Goal: Task Accomplishment & Management: Use online tool/utility

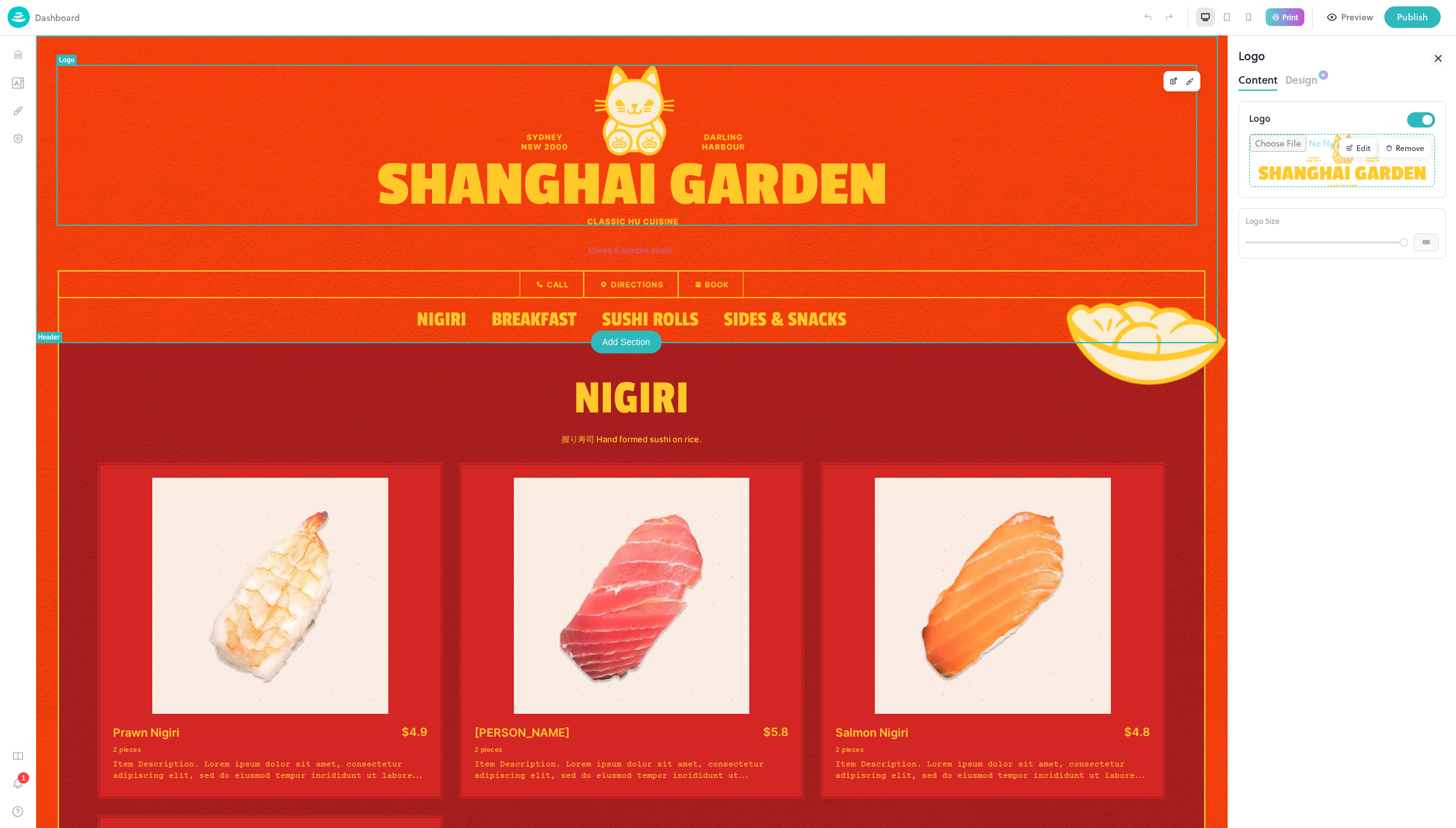
click at [391, 173] on img at bounding box center [631, 145] width 506 height 159
click at [395, 173] on img at bounding box center [631, 145] width 506 height 159
click at [418, 354] on div "Nigiri 握り寿司 Hand formed sushi on rice. Prawn Nigiri $4.9 2 pieces Item Descript…" at bounding box center [632, 769] width 1148 height 854
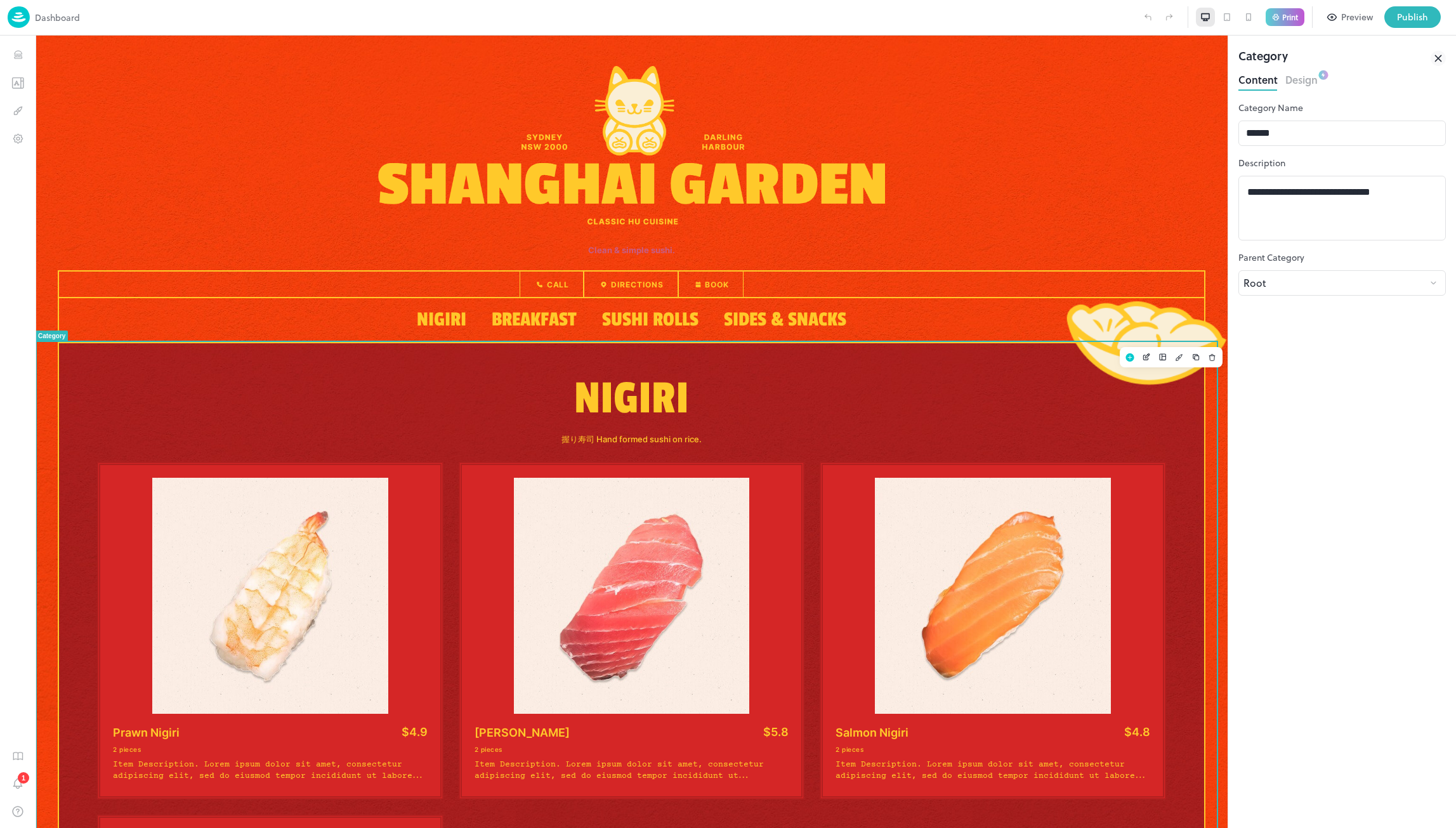
click at [417, 298] on div "Nigiri Breakfast Sushi Rolls Sides & Snacks" at bounding box center [631, 320] width 455 height 44
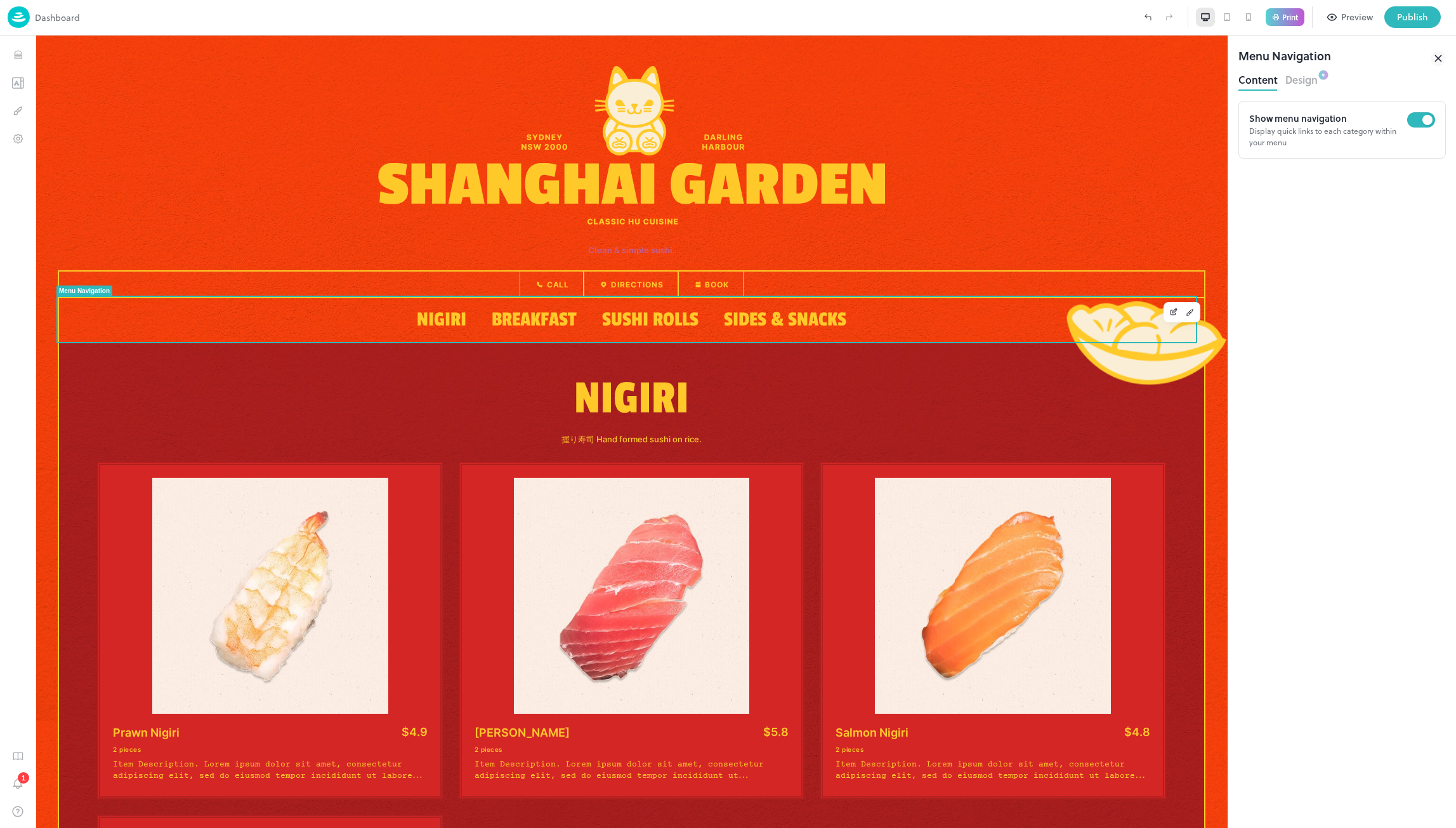
click at [1444, 57] on icon at bounding box center [1439, 59] width 15 height 15
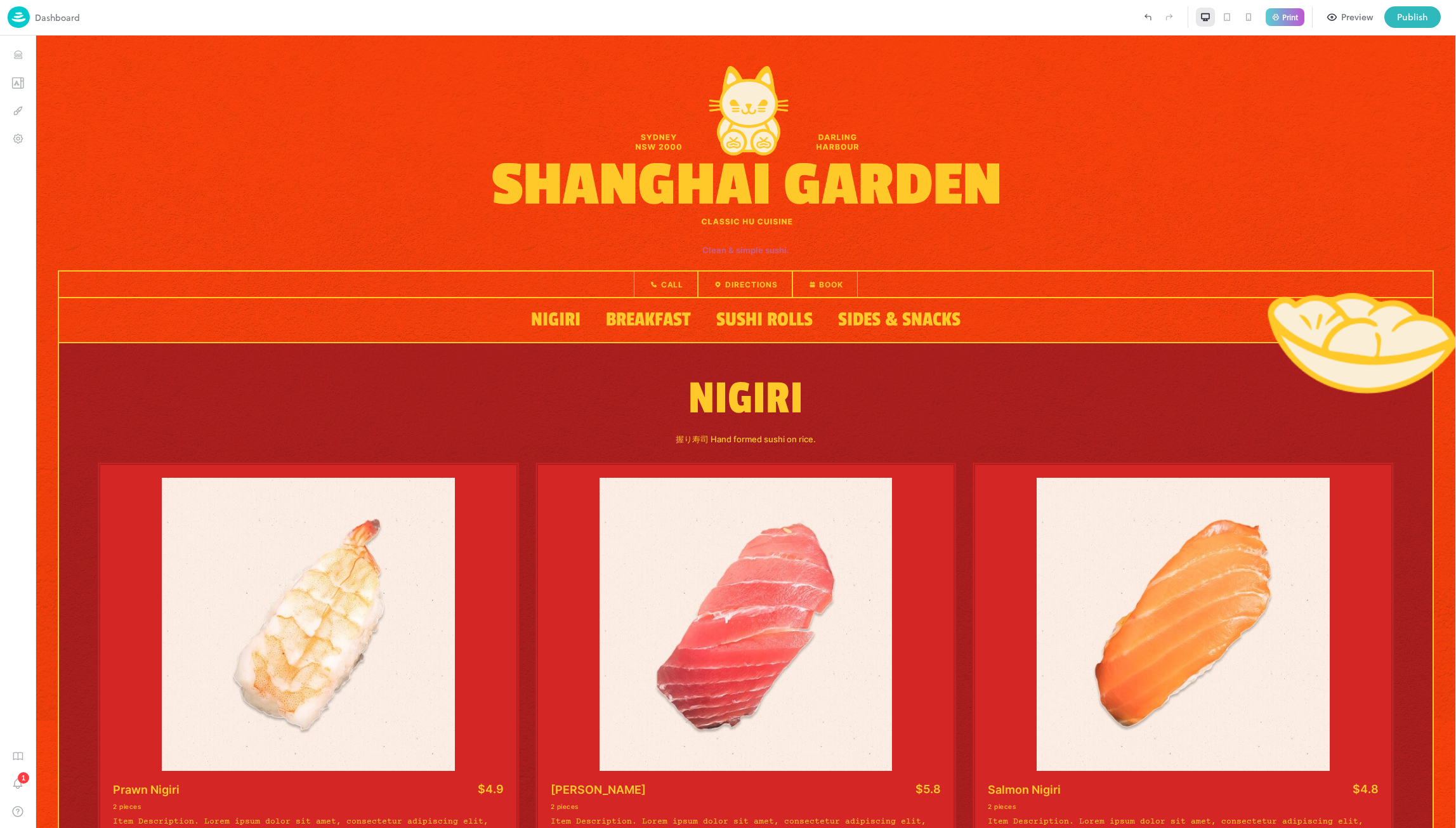
click at [839, 20] on div at bounding box center [608, 17] width 1057 height 21
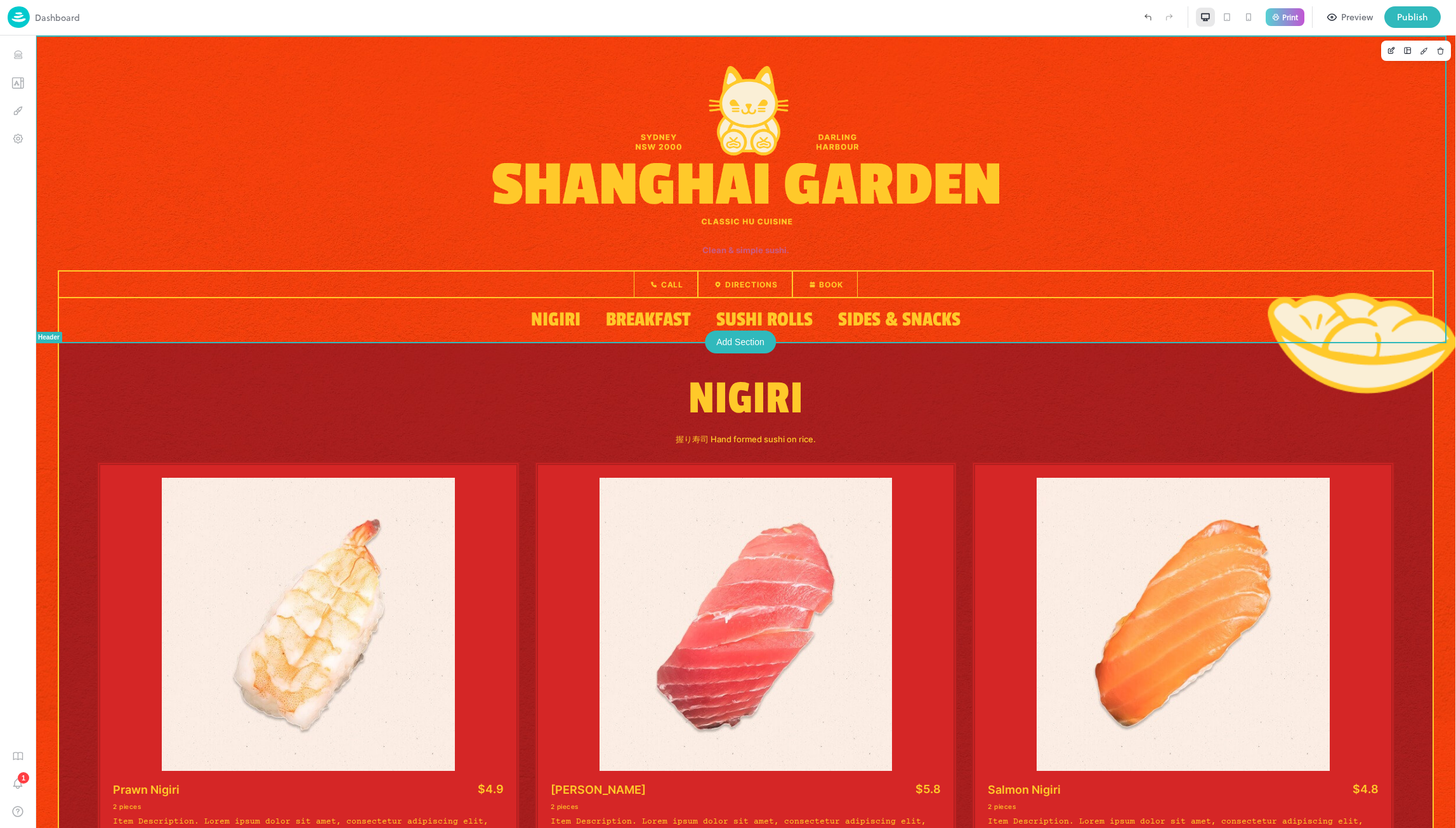
click at [405, 59] on div at bounding box center [746, 146] width 1392 height 174
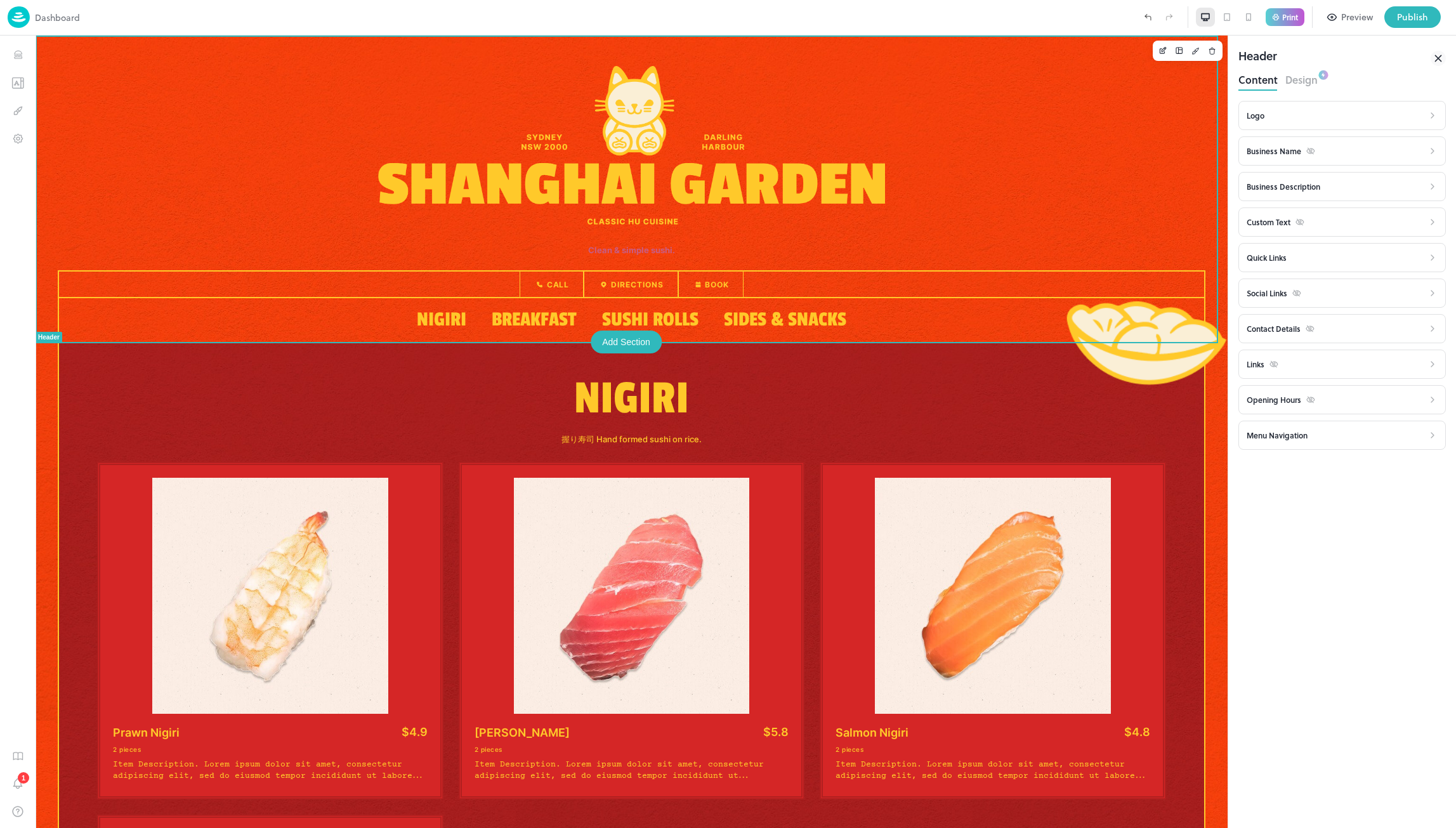
click at [1299, 85] on button "Design" at bounding box center [1301, 78] width 32 height 17
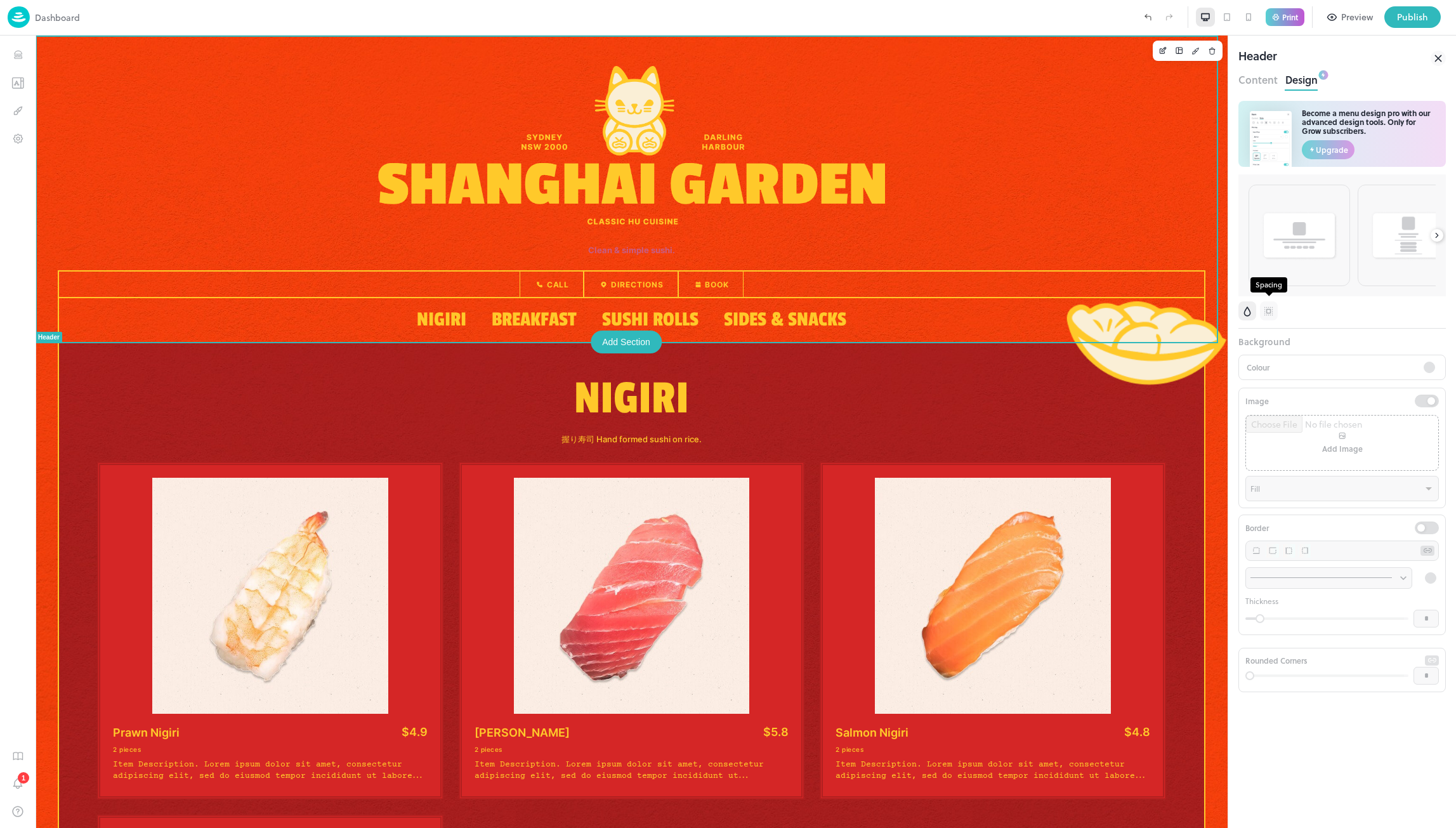
click at [1269, 310] on icon "Spacing" at bounding box center [1269, 312] width 13 height 13
click at [1241, 313] on icon "Background" at bounding box center [1247, 312] width 14 height 13
click at [1265, 315] on icon "Spacing" at bounding box center [1269, 312] width 13 height 13
click at [1241, 314] on icon "Background" at bounding box center [1247, 312] width 14 height 13
